Goal: Entertainment & Leisure: Consume media (video, audio)

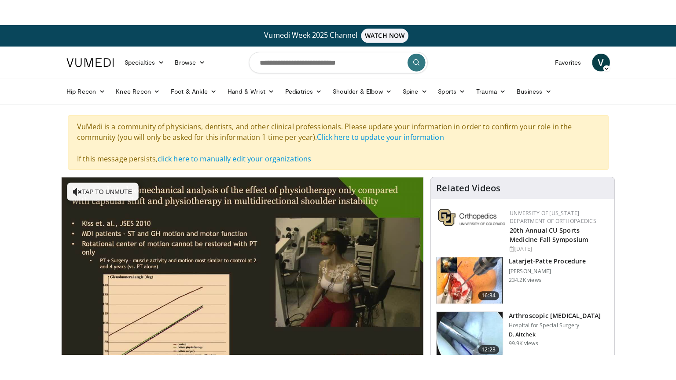
scroll to position [44, 0]
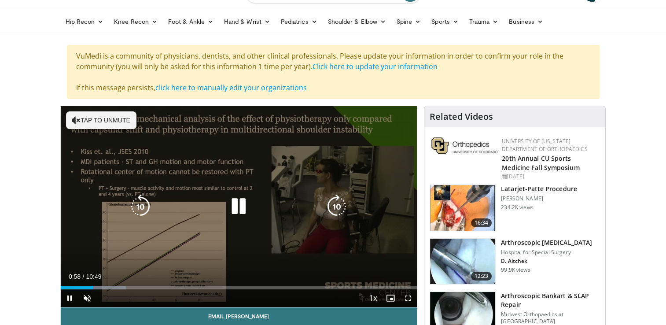
click at [105, 127] on button "Tap to unmute" at bounding box center [101, 120] width 70 height 18
click at [409, 297] on span "Video Player" at bounding box center [408, 298] width 18 height 18
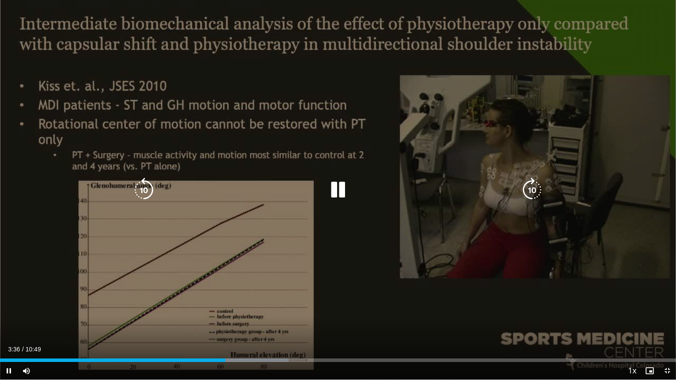
click at [343, 190] on icon "Video Player" at bounding box center [338, 190] width 25 height 25
click at [338, 194] on icon "Video Player" at bounding box center [338, 190] width 25 height 25
click at [146, 193] on icon "Video Player" at bounding box center [144, 190] width 25 height 25
click at [581, 90] on div "10 seconds Tap to unmute" at bounding box center [338, 190] width 676 height 380
click at [338, 190] on icon "Video Player" at bounding box center [338, 190] width 25 height 25
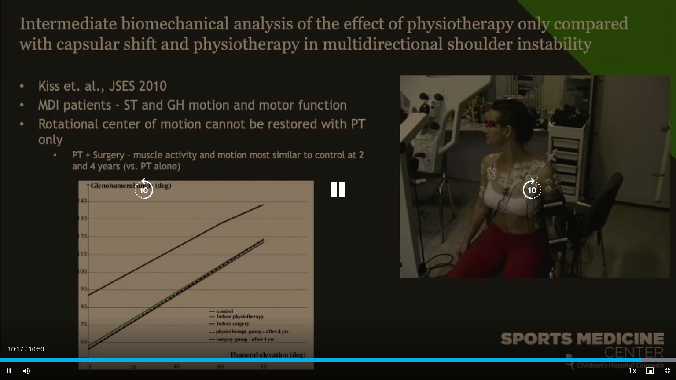
click at [143, 192] on icon "Video Player" at bounding box center [144, 190] width 25 height 25
